Goal: Information Seeking & Learning: Find specific page/section

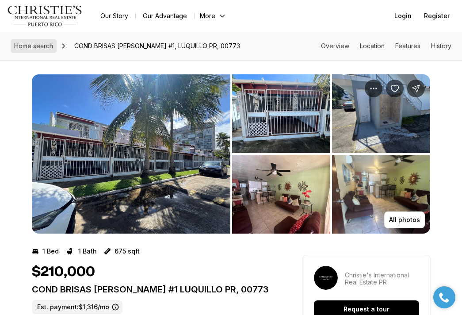
click at [38, 47] on span "Home search" at bounding box center [33, 46] width 39 height 8
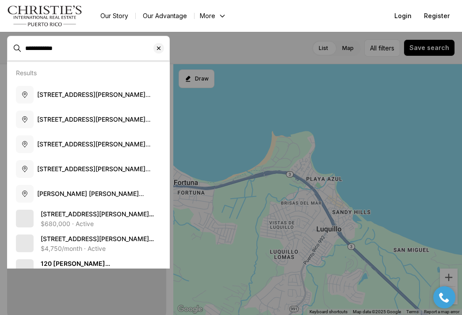
scroll to position [1546, 0]
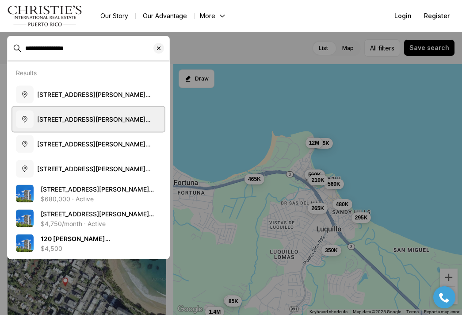
click at [84, 121] on span "[STREET_ADDRESS][PERSON_NAME][PERSON_NAME][US_STATE]" at bounding box center [94, 123] width 114 height 16
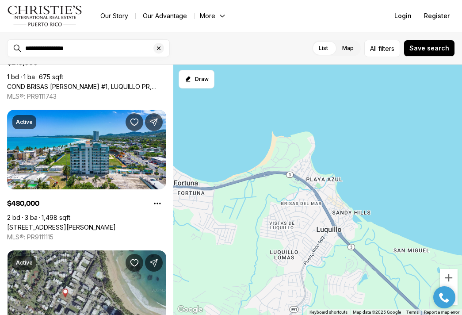
type input "**********"
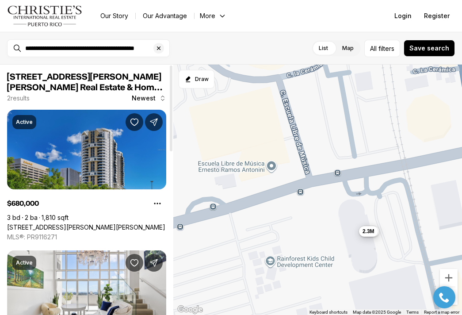
click at [71, 223] on link "[STREET_ADDRESS][PERSON_NAME][PERSON_NAME]" at bounding box center [86, 227] width 158 height 8
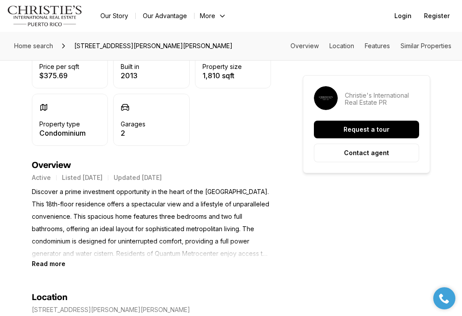
scroll to position [290, 0]
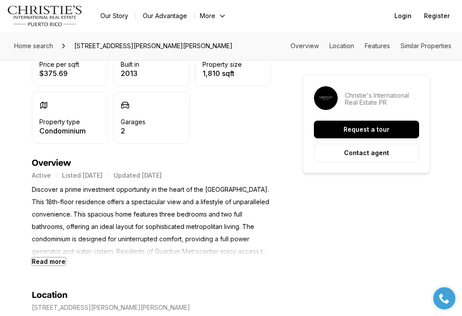
click at [48, 265] on b "Read more" at bounding box center [49, 262] width 34 height 8
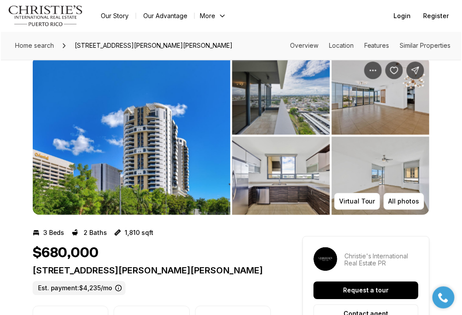
scroll to position [0, 0]
